Goal: Check status: Check status

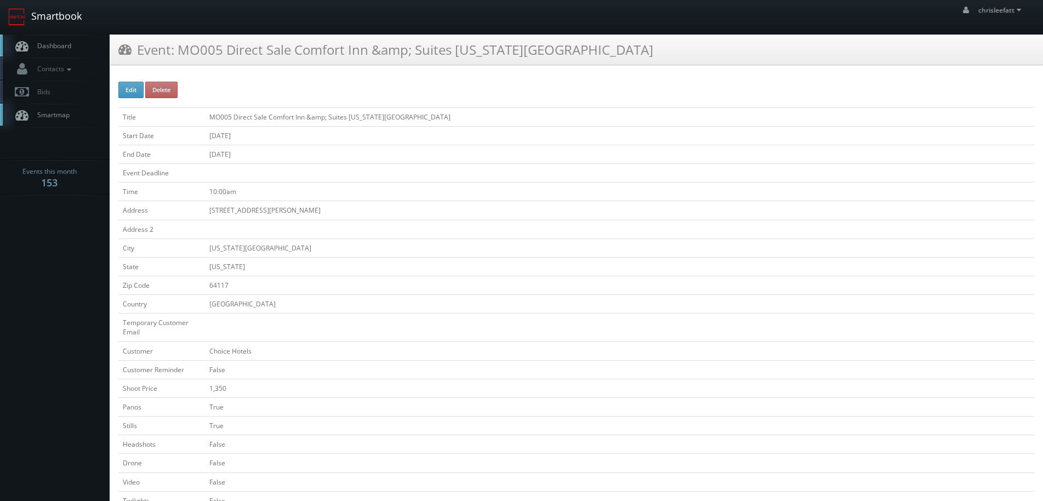
click at [73, 10] on link "Smartbook" at bounding box center [45, 17] width 90 height 34
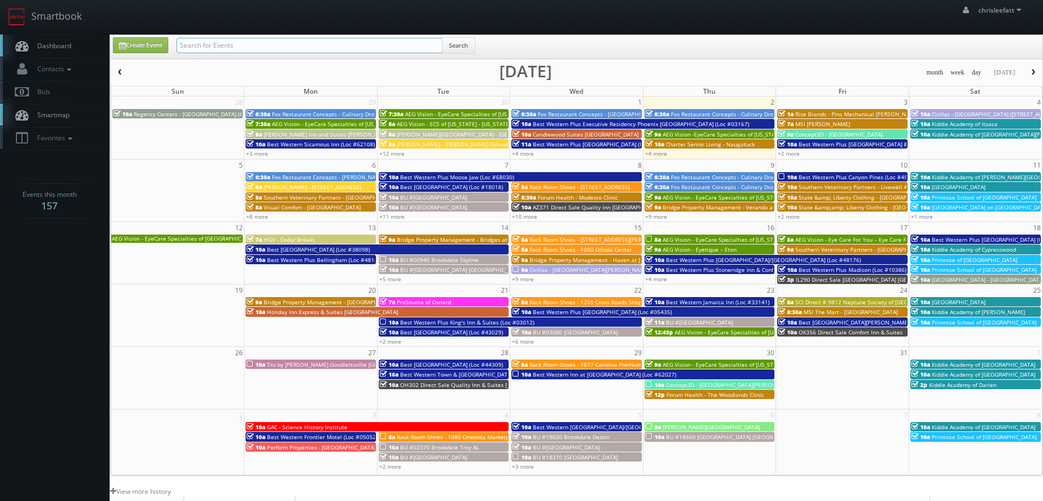
click at [246, 49] on input "text" at bounding box center [309, 45] width 266 height 15
type input "pa672"
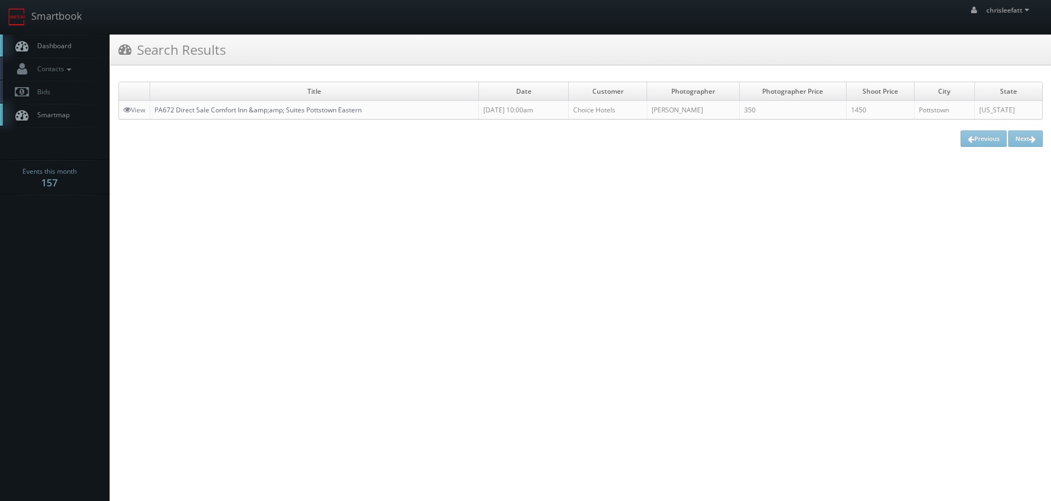
click at [238, 113] on link "PA672 Direct Sale Comfort Inn &amp;amp; Suites Pottstown Eastern" at bounding box center [258, 109] width 207 height 9
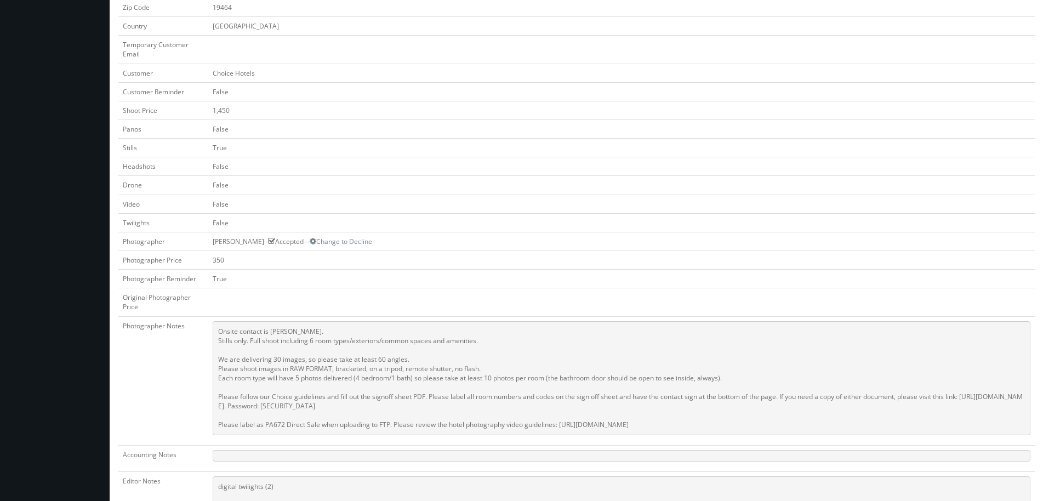
scroll to position [329, 0]
